Goal: Task Accomplishment & Management: Manage account settings

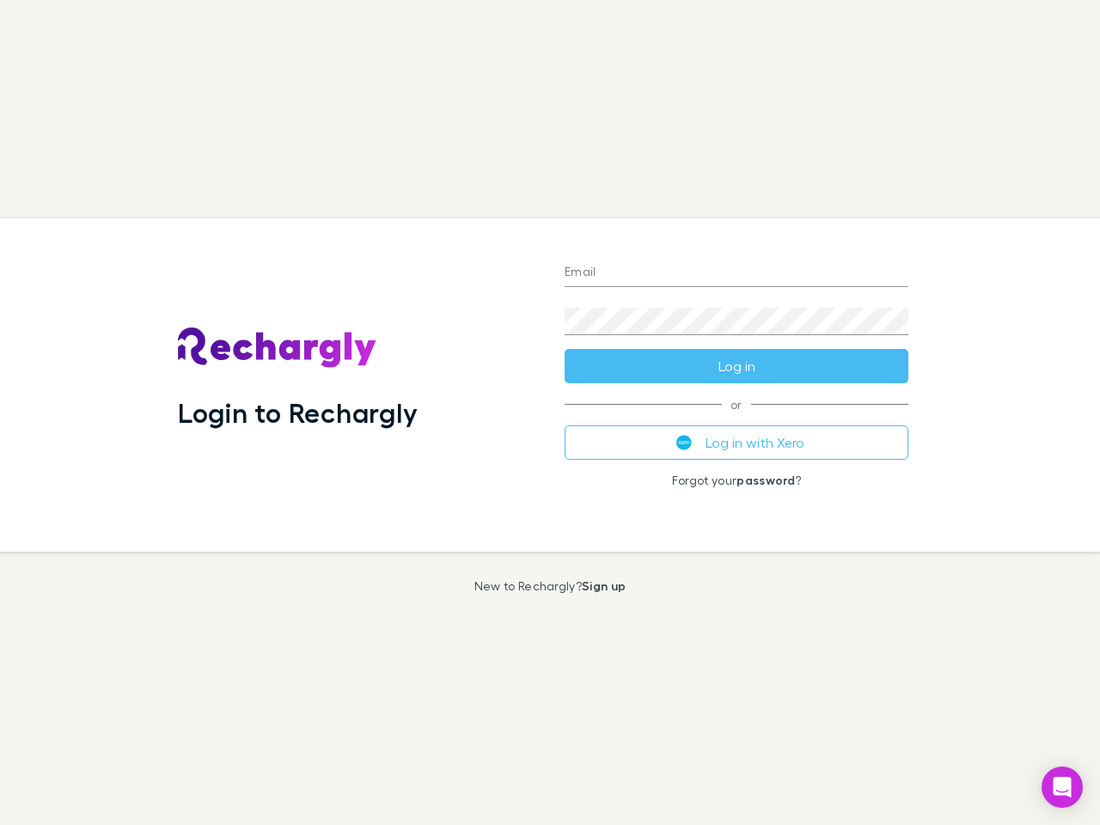
click at [550, 413] on div "Login to Rechargly" at bounding box center [357, 385] width 387 height 334
click at [737, 273] on input "Email" at bounding box center [737, 274] width 344 height 28
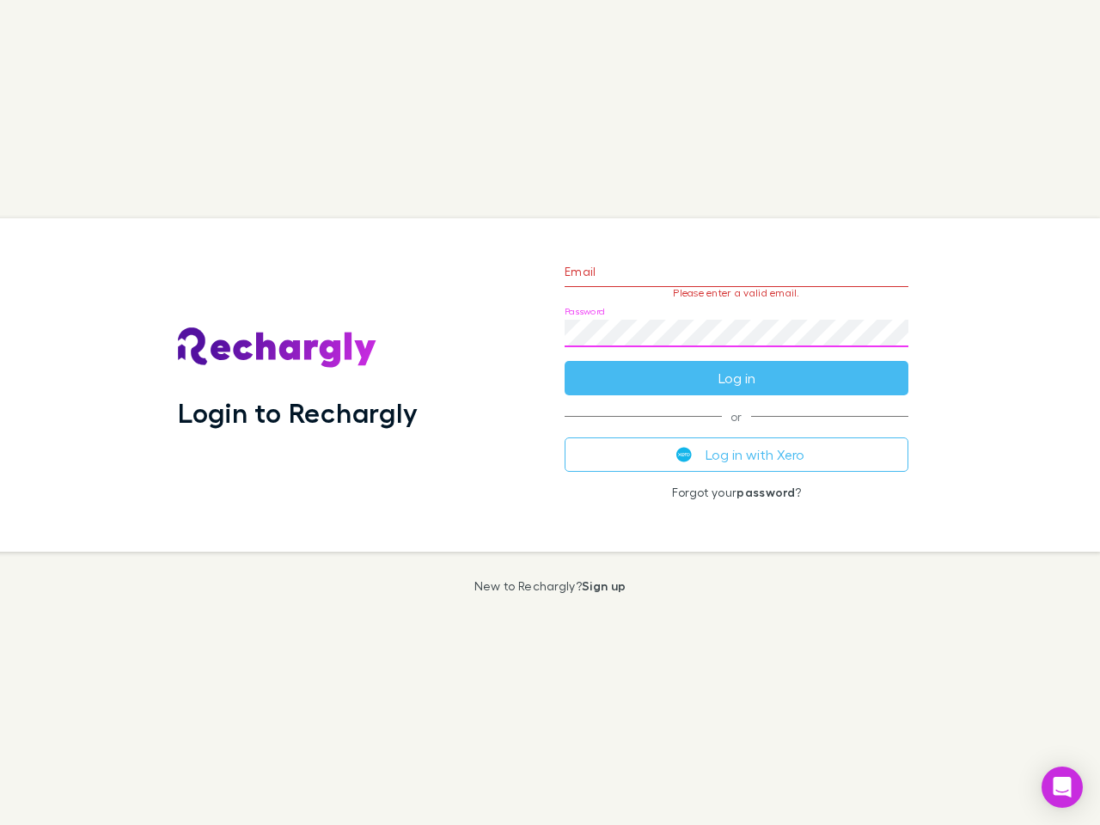
click at [737, 366] on form "Email Please enter a valid email. Password Log in" at bounding box center [737, 321] width 344 height 150
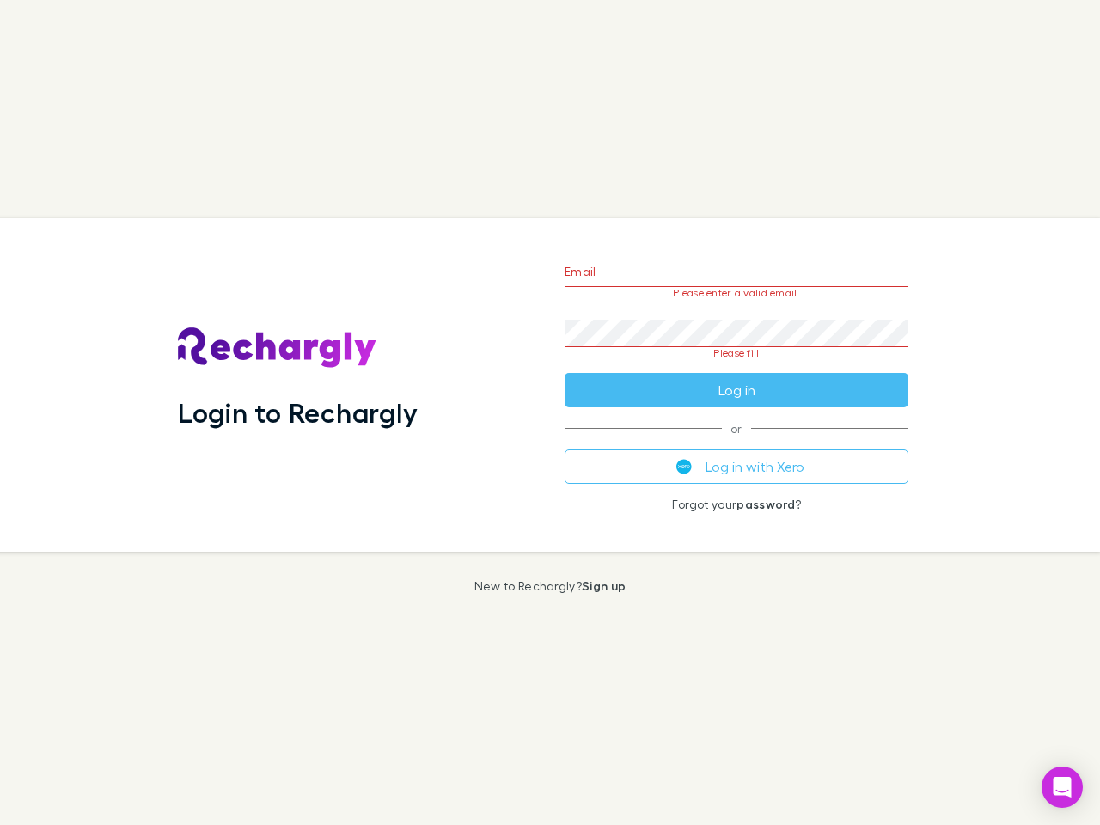
click at [737, 443] on div "Email Please enter a valid email. Password Please fill Log in or Log in with Xe…" at bounding box center [736, 385] width 371 height 334
click at [1063, 788] on icon "Open Intercom Messenger" at bounding box center [1063, 787] width 18 height 21
